Goal: Information Seeking & Learning: Learn about a topic

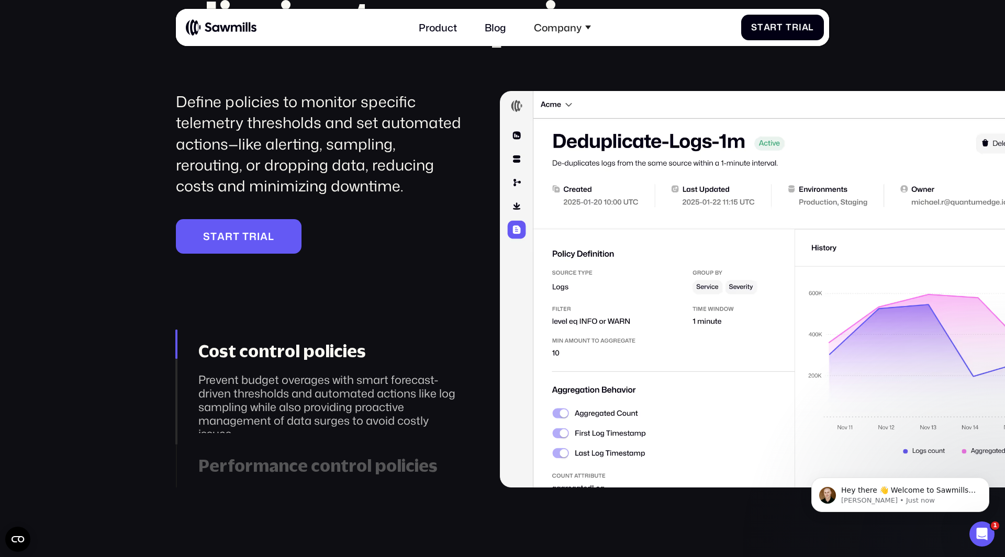
scroll to position [1939, 0]
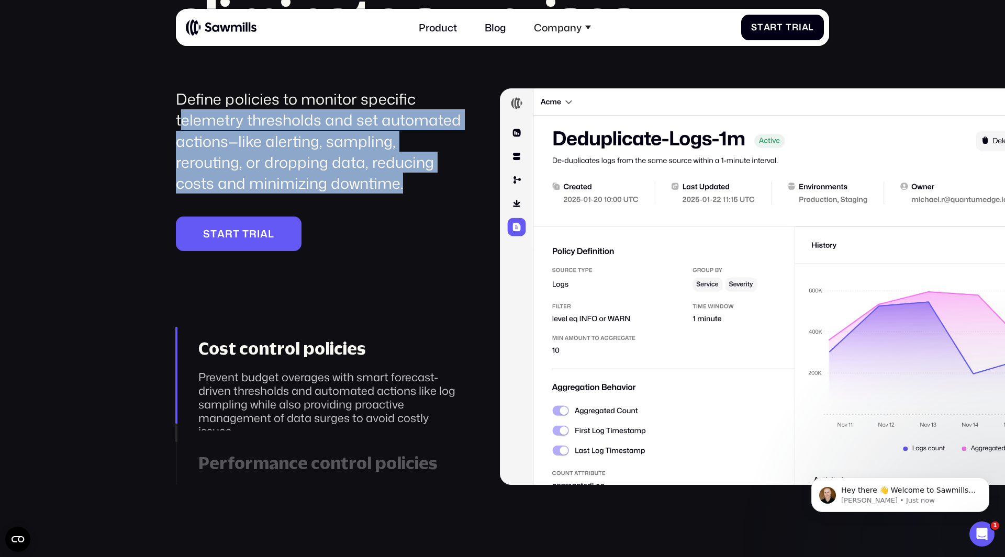
drag, startPoint x: 179, startPoint y: 126, endPoint x: 342, endPoint y: 179, distance: 171.9
click at [342, 179] on div "Define policies to monitor specific telemetry thresholds and set automated acti…" at bounding box center [320, 141] width 289 height 106
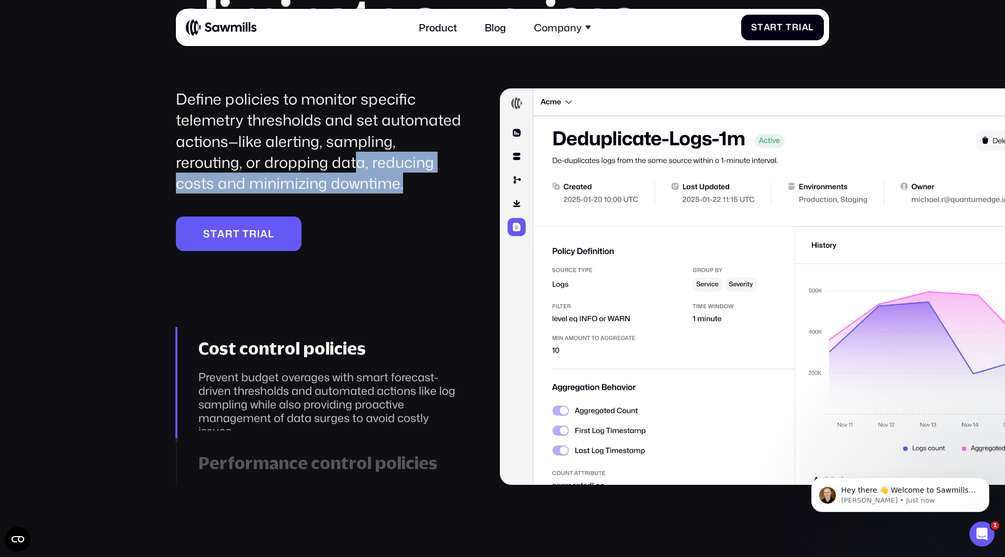
drag, startPoint x: 399, startPoint y: 194, endPoint x: 278, endPoint y: 160, distance: 125.6
click at [278, 161] on div "Define policies to monitor specific telemetry thresholds and set automated acti…" at bounding box center [320, 188] width 289 height 201
click at [278, 160] on div "Define policies to monitor specific telemetry thresholds and set automated acti…" at bounding box center [320, 141] width 289 height 106
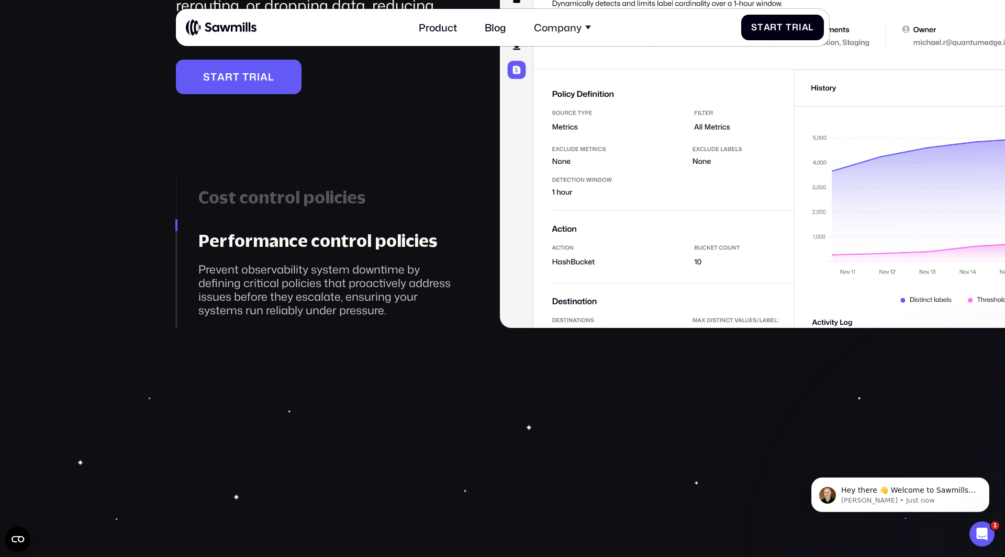
scroll to position [2097, 0]
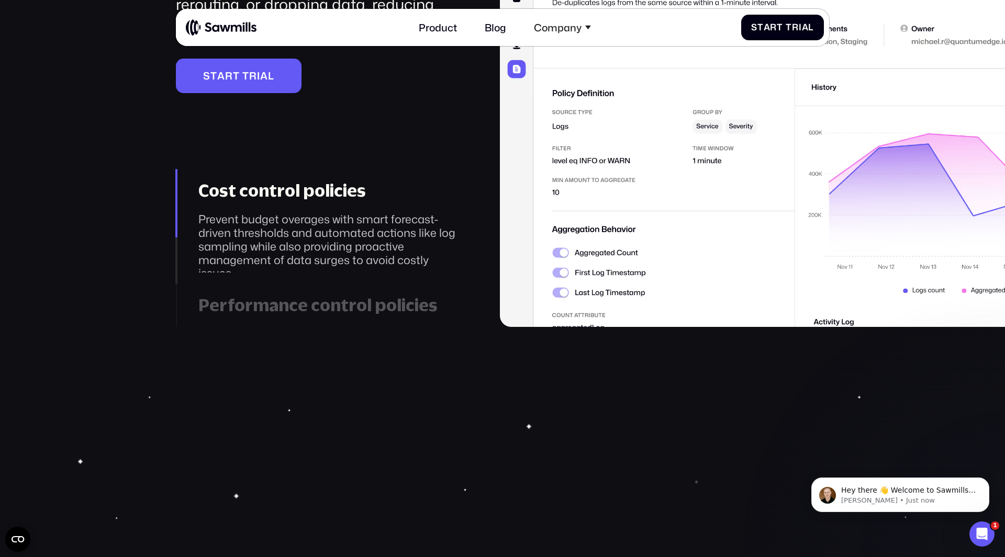
click at [316, 303] on div "Performance control policies" at bounding box center [331, 305] width 266 height 21
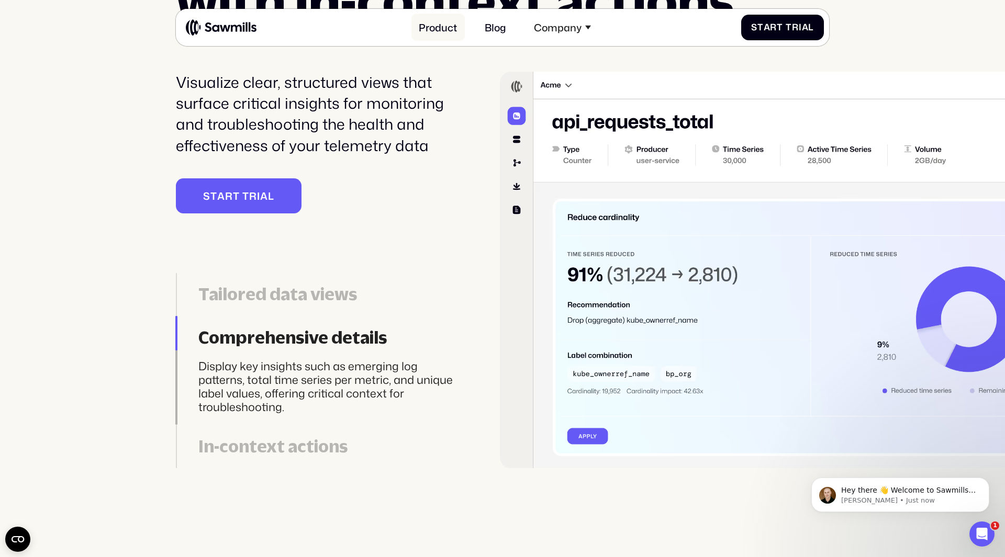
scroll to position [2892, 0]
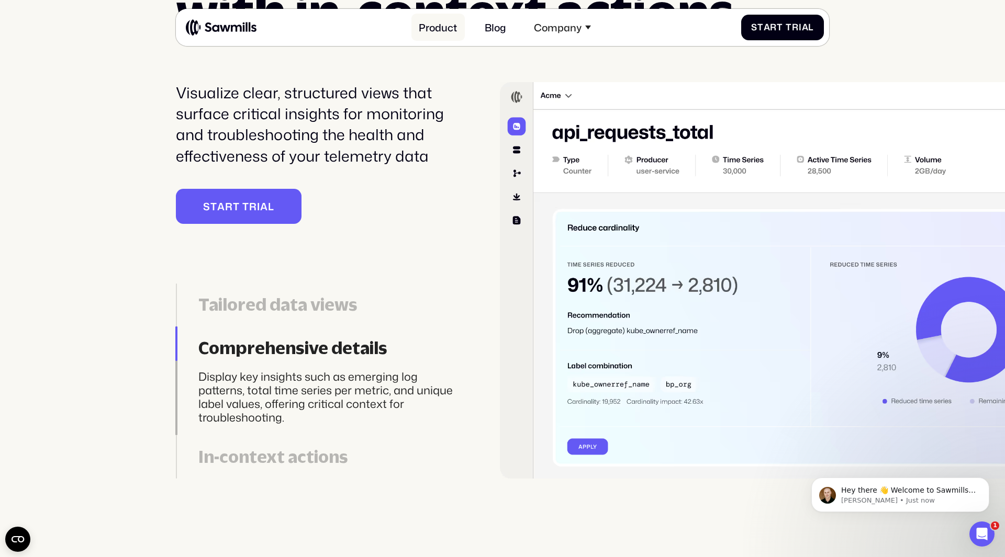
click at [437, 30] on link "Product" at bounding box center [437, 27] width 53 height 27
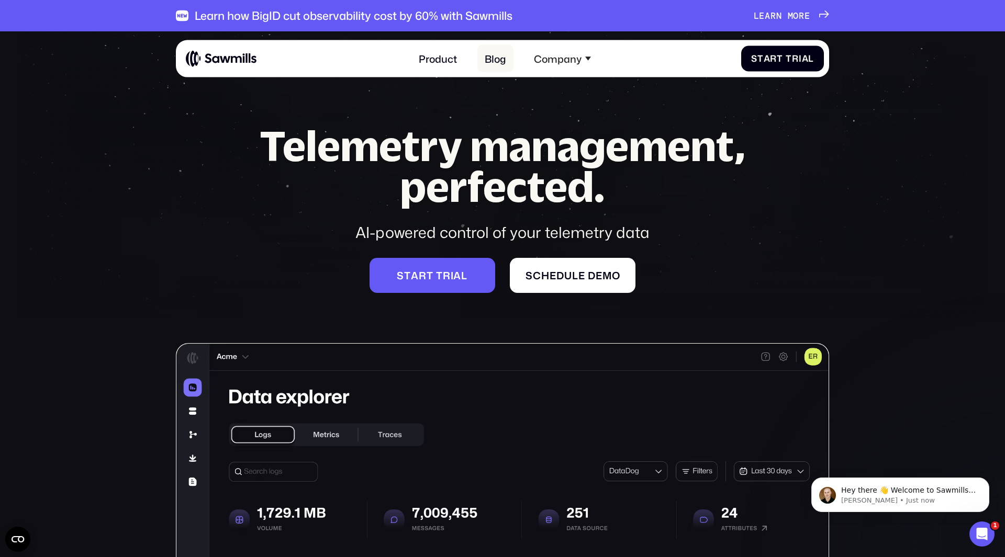
click at [488, 58] on link "Blog" at bounding box center [495, 58] width 37 height 27
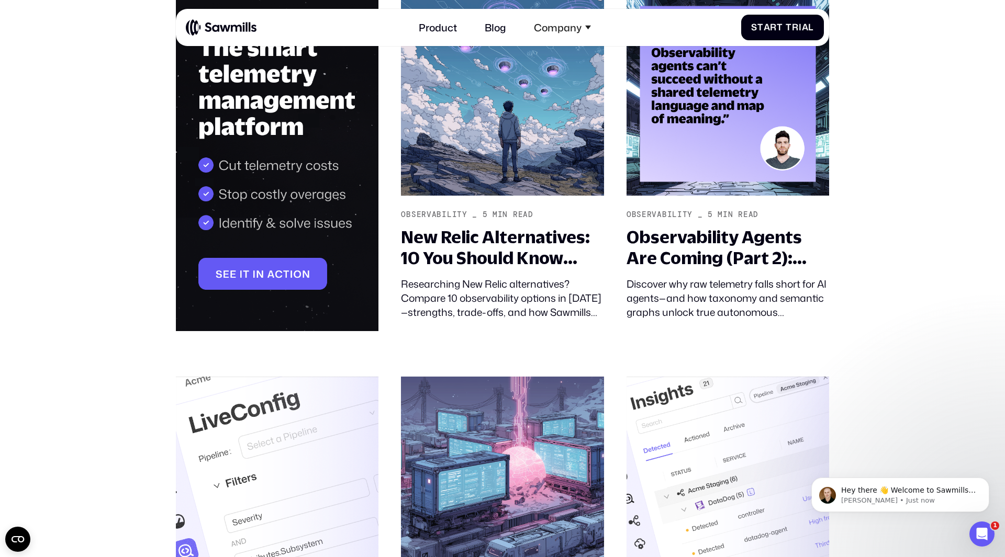
scroll to position [275, 0]
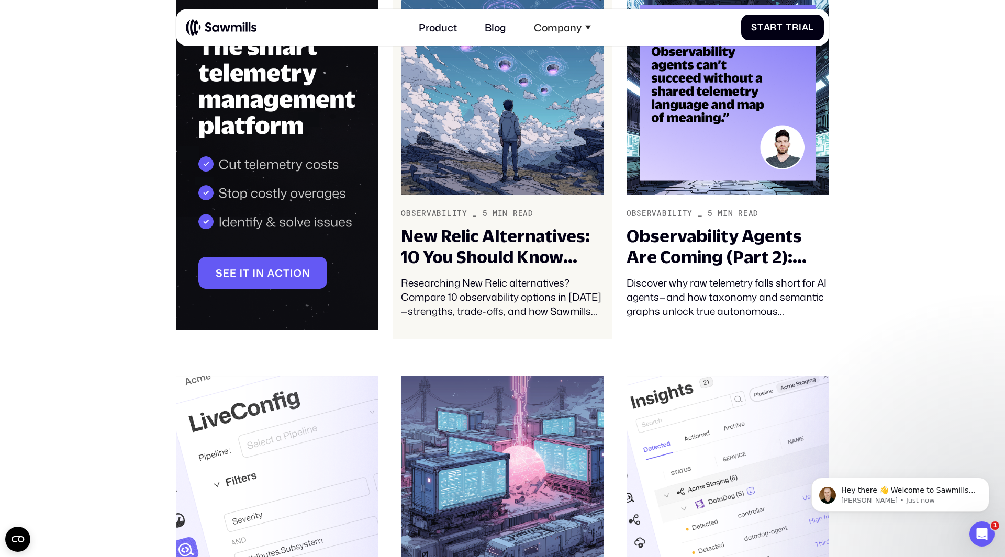
click at [526, 258] on div "New Relic Alternatives: 10 You Should Know About in [DATE]" at bounding box center [502, 246] width 202 height 41
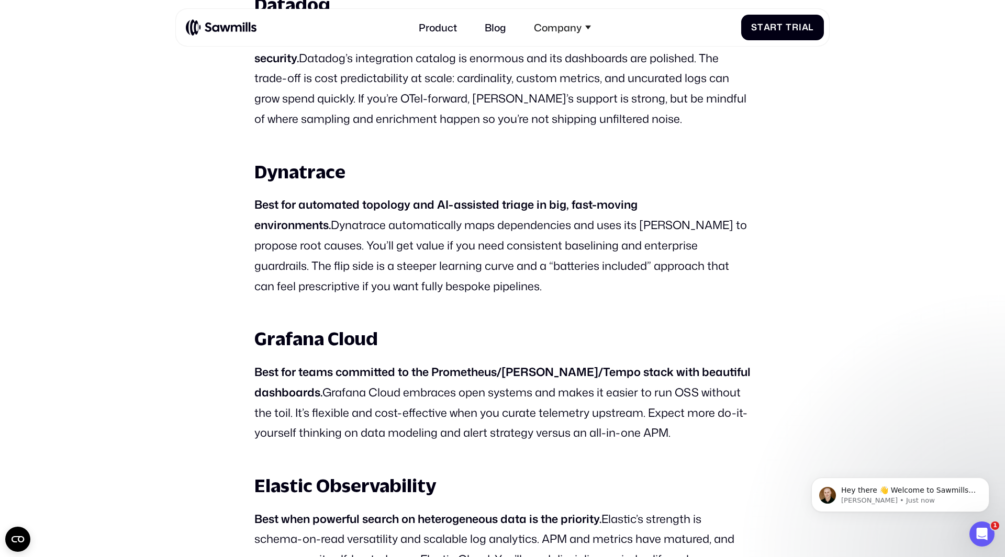
scroll to position [1774, 0]
